Goal: Navigation & Orientation: Find specific page/section

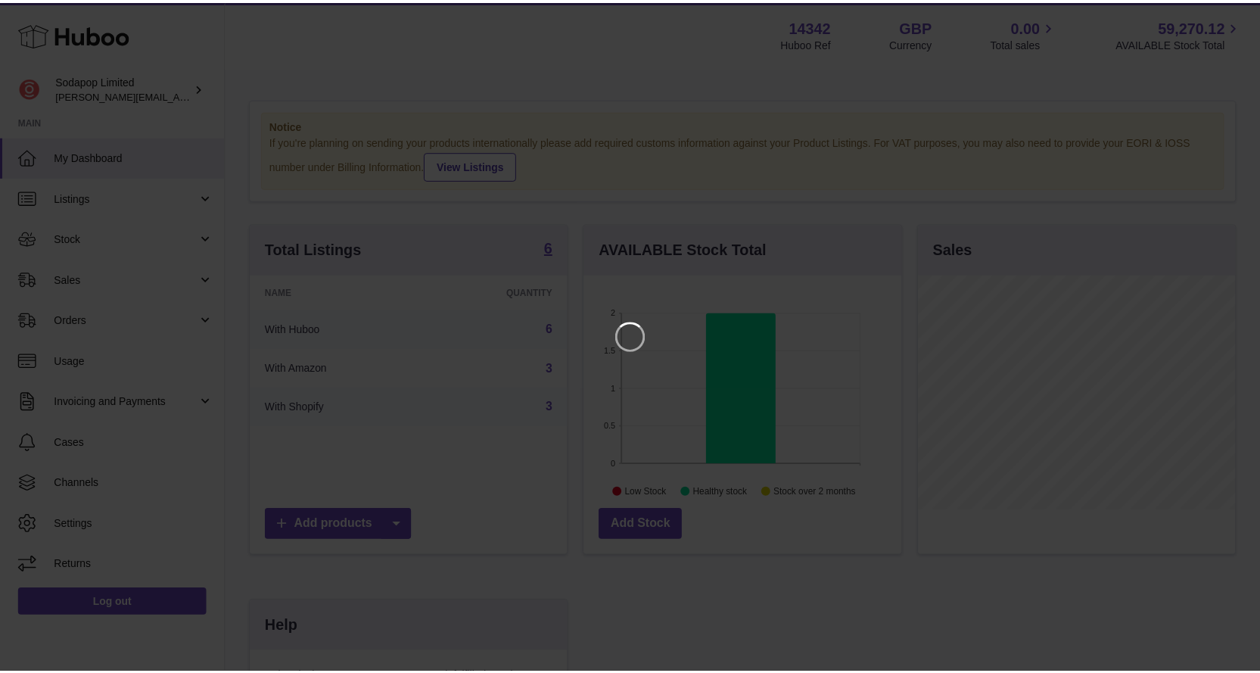
scroll to position [236, 321]
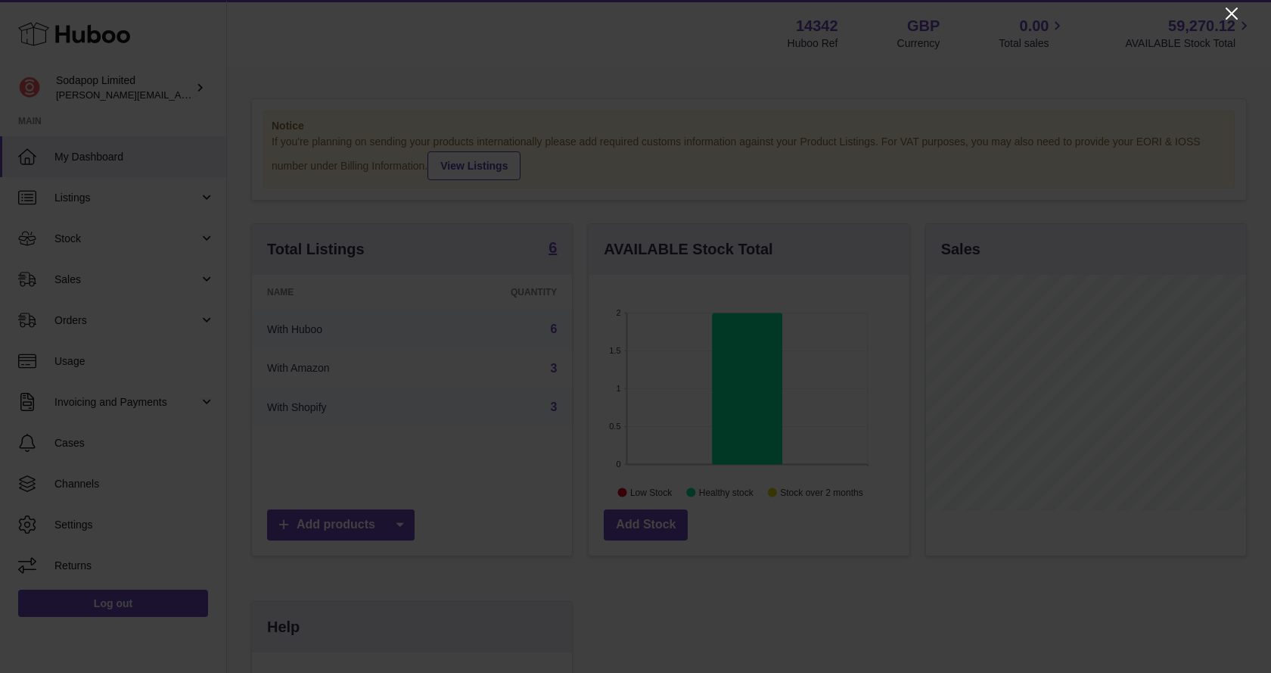
click at [1230, 12] on icon "Close" at bounding box center [1232, 14] width 12 height 12
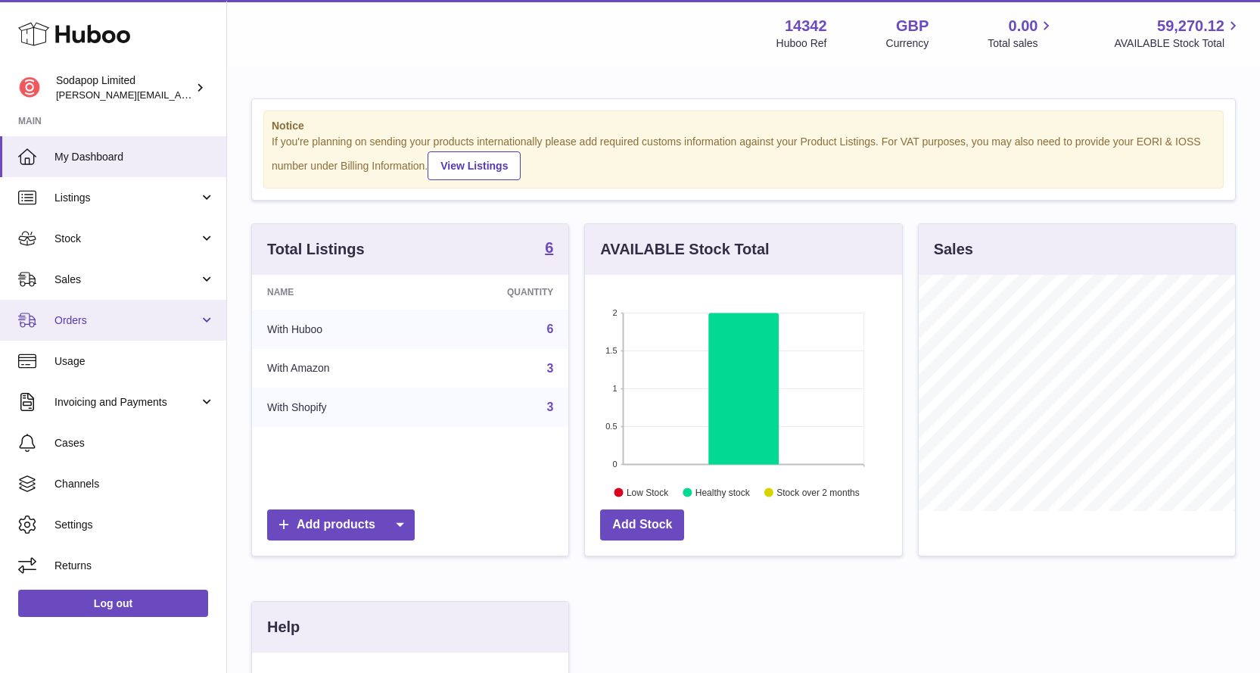
click at [73, 315] on span "Orders" at bounding box center [126, 320] width 145 height 14
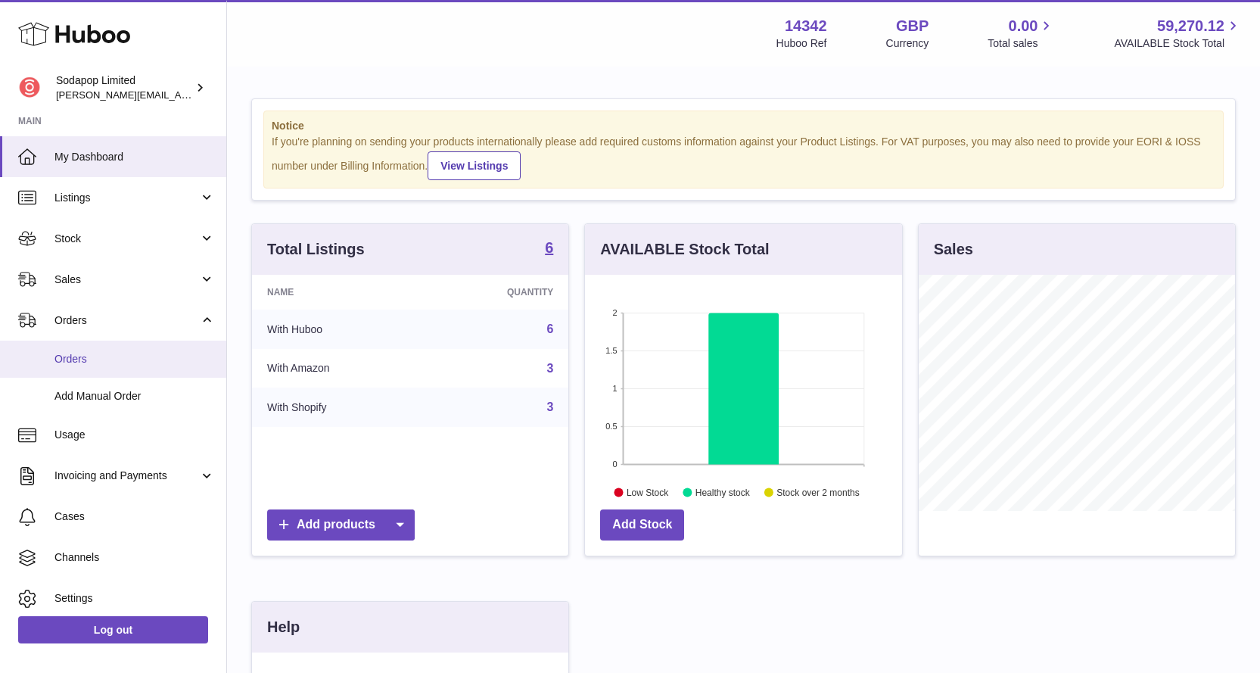
click at [85, 370] on link "Orders" at bounding box center [113, 359] width 226 height 37
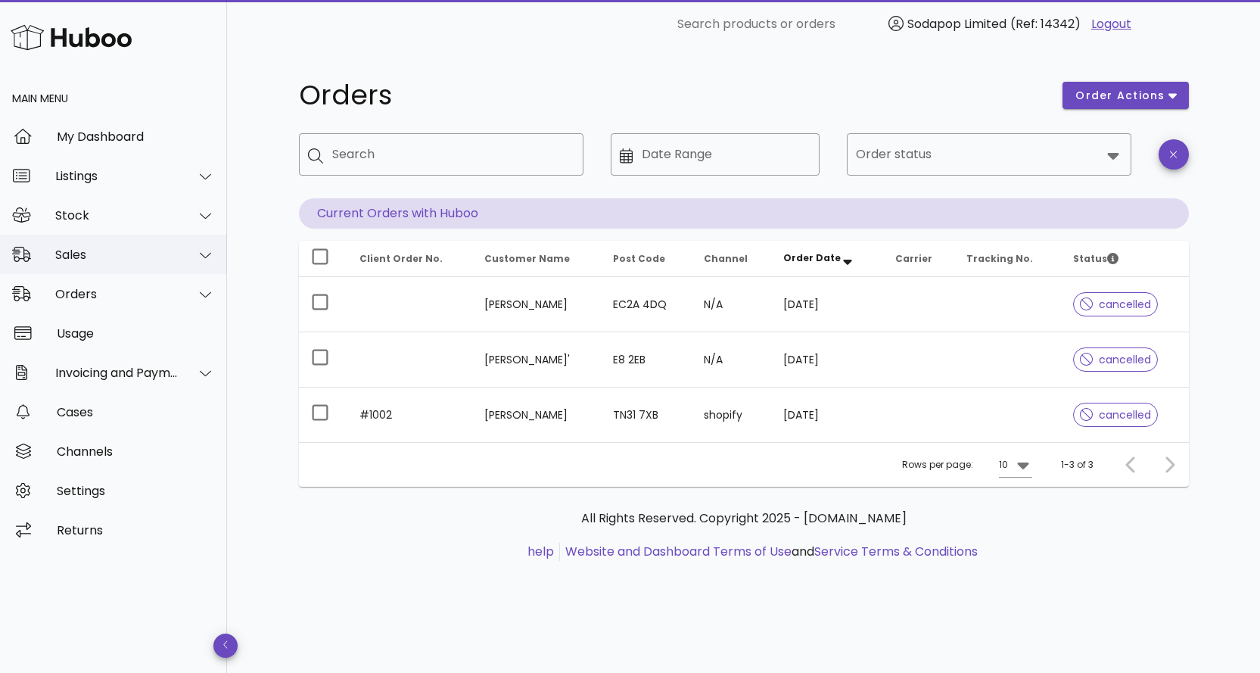
click at [93, 257] on div "Sales" at bounding box center [116, 254] width 123 height 14
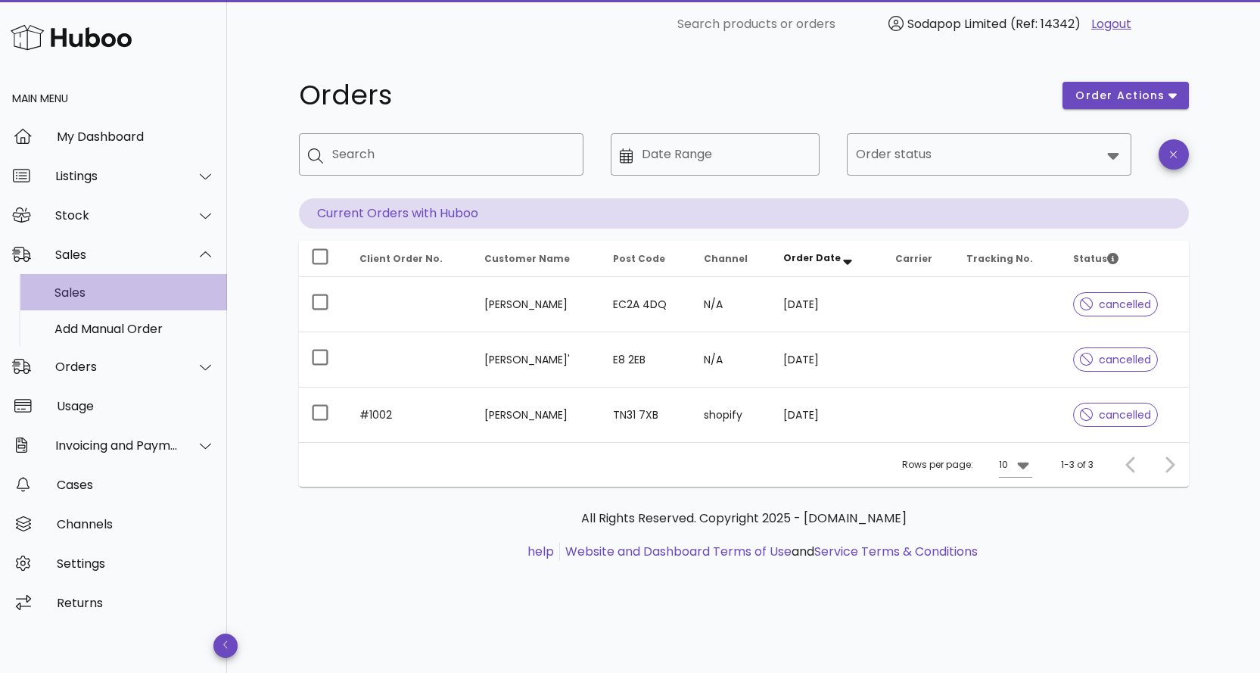
click at [84, 293] on div "Sales" at bounding box center [134, 292] width 160 height 14
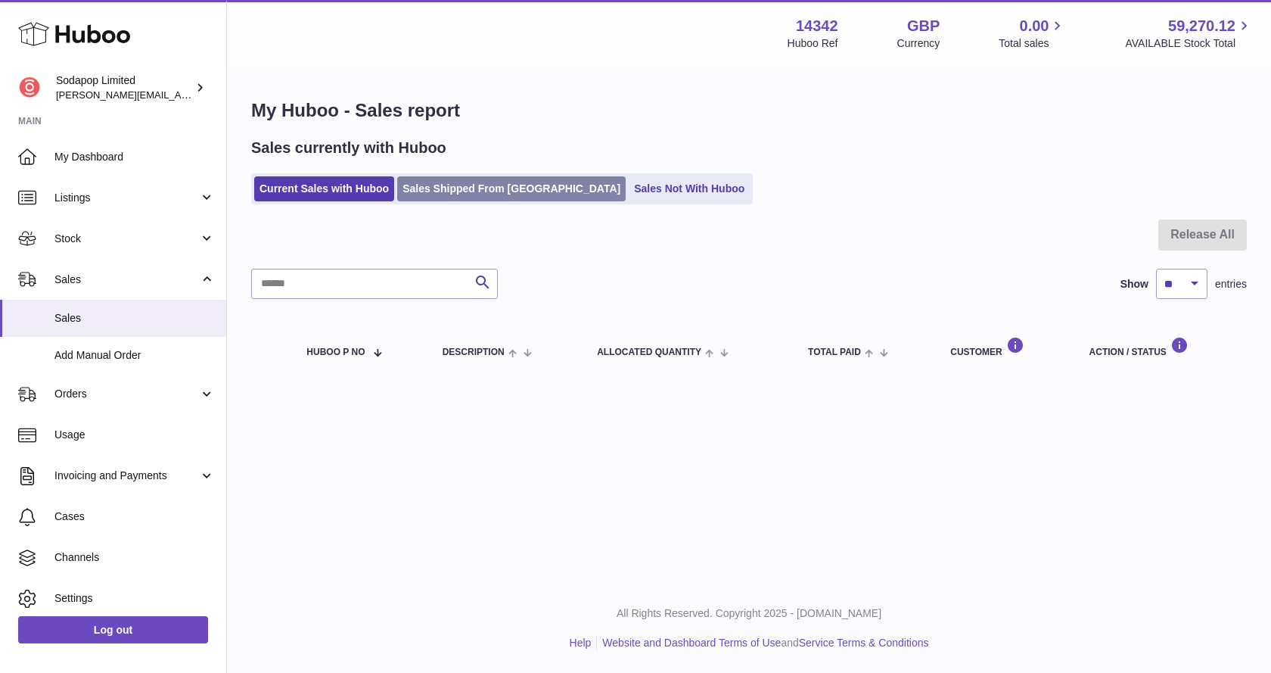
click at [425, 182] on link "Sales Shipped From [GEOGRAPHIC_DATA]" at bounding box center [511, 188] width 229 height 25
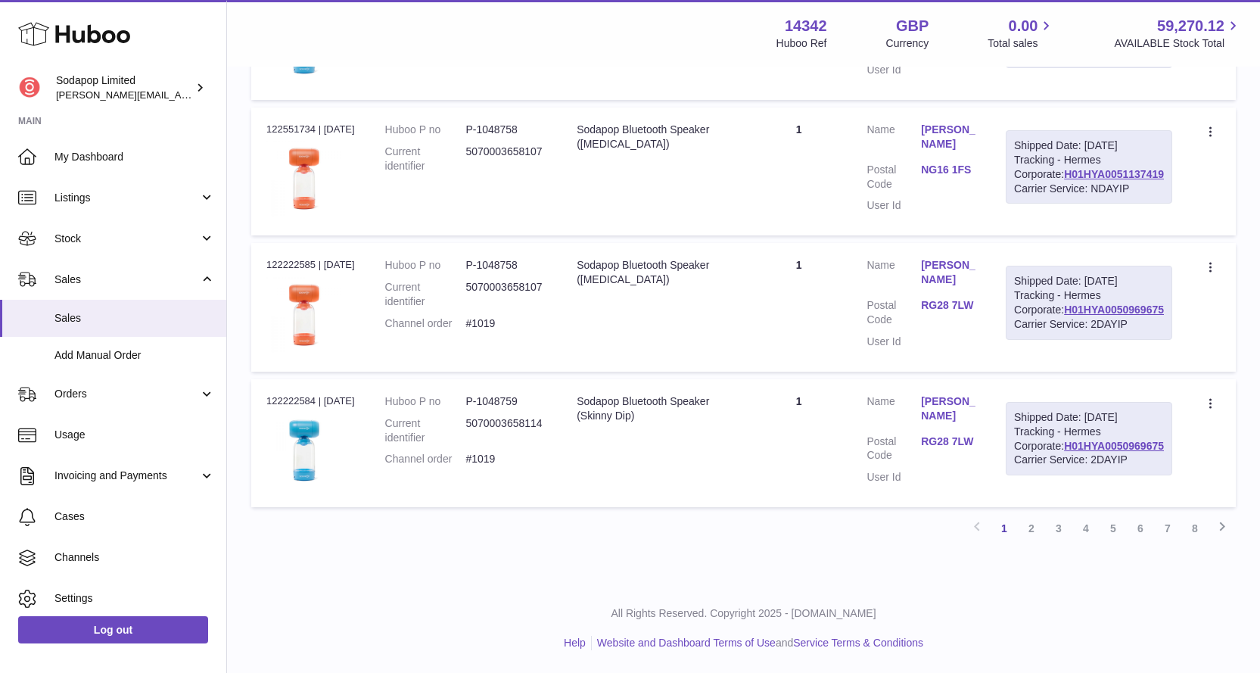
scroll to position [1541, 0]
click at [79, 197] on span "Listings" at bounding box center [126, 198] width 145 height 14
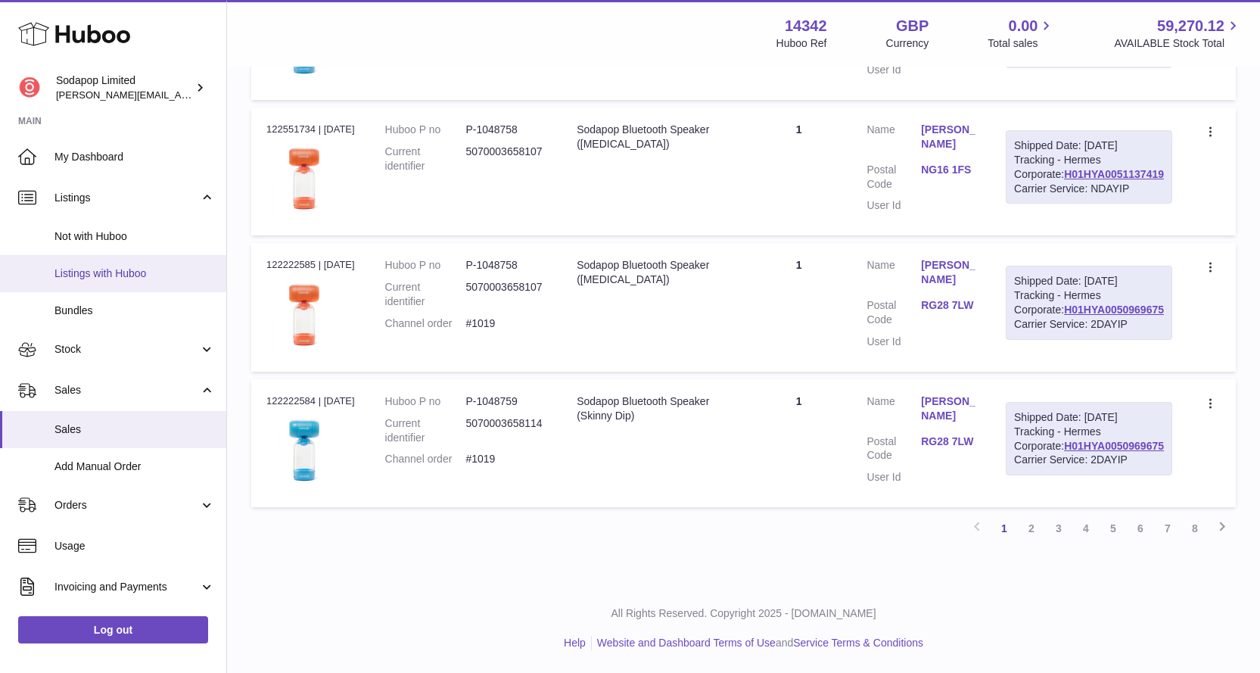
click at [98, 272] on span "Listings with Huboo" at bounding box center [134, 273] width 160 height 14
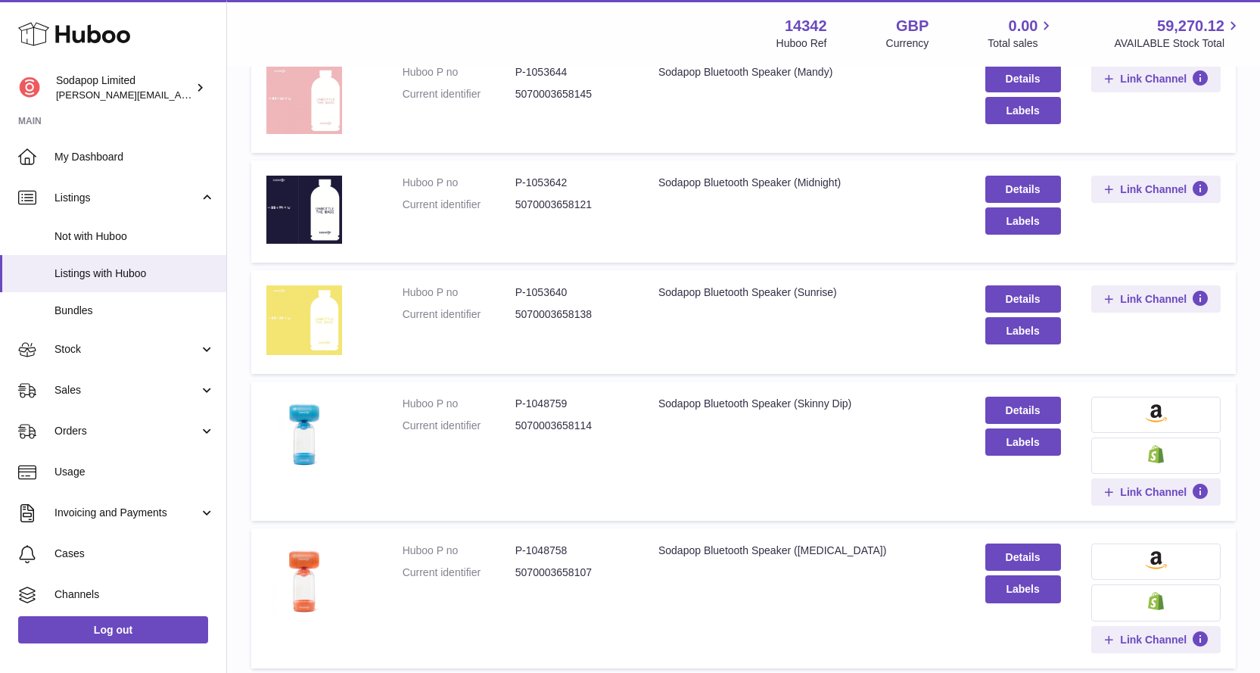
scroll to position [378, 0]
